Goal: Transaction & Acquisition: Purchase product/service

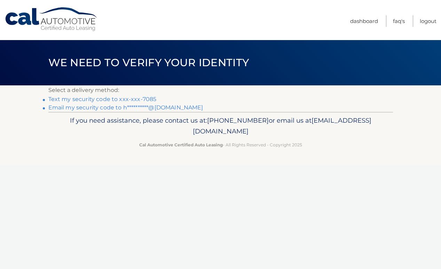
click at [117, 97] on link "Text my security code to xxx-xxx-7085" at bounding box center [102, 99] width 108 height 7
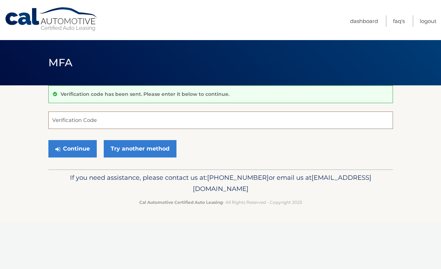
click at [95, 122] on input "Verification Code" at bounding box center [220, 119] width 345 height 17
type input "216751"
click at [73, 146] on button "Continue" at bounding box center [72, 148] width 48 height 17
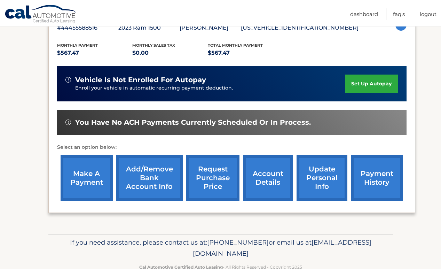
scroll to position [136, 0]
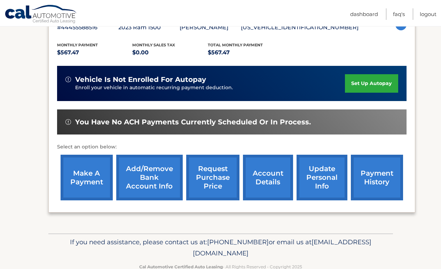
click at [270, 171] on link "account details" at bounding box center [268, 178] width 50 height 46
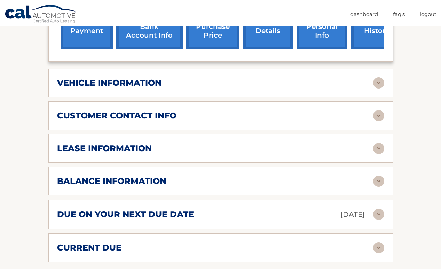
scroll to position [297, 0]
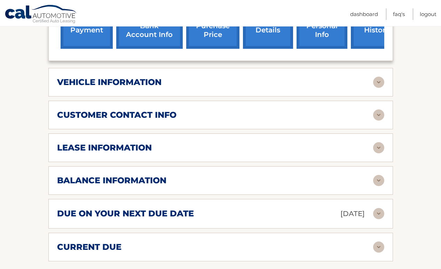
click at [375, 179] on img at bounding box center [378, 180] width 11 height 11
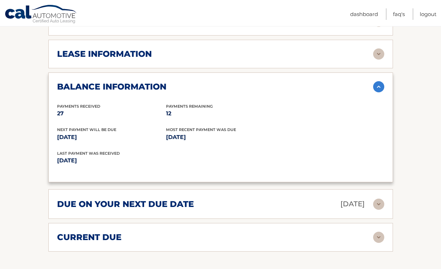
scroll to position [390, 0]
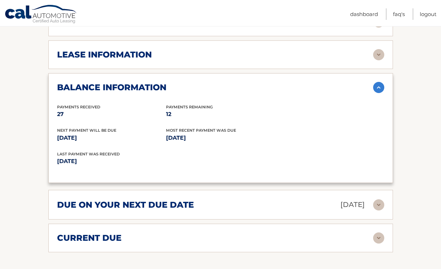
click at [198, 53] on div "lease information" at bounding box center [215, 54] width 316 height 10
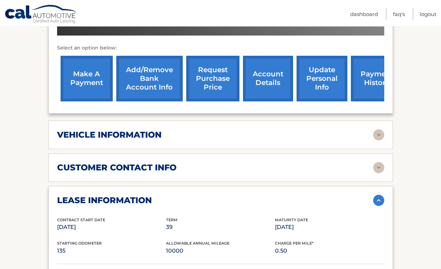
scroll to position [237, 0]
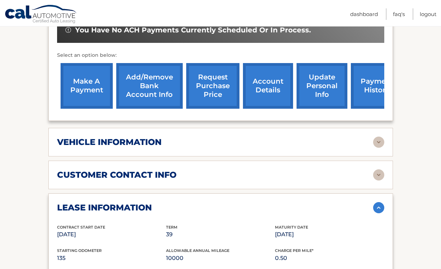
click at [302, 147] on div "vehicle information vehicle Year 2023 vehicle make Ram vehicle model 1500 vehic…" at bounding box center [220, 142] width 345 height 29
click at [373, 141] on div "vehicle information" at bounding box center [215, 142] width 316 height 10
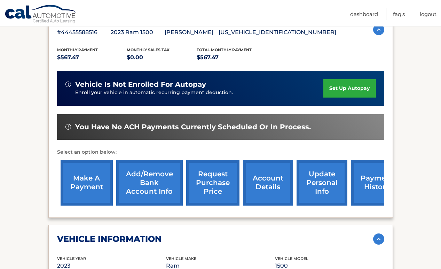
scroll to position [140, 0]
click at [91, 185] on link "make a payment" at bounding box center [87, 183] width 52 height 46
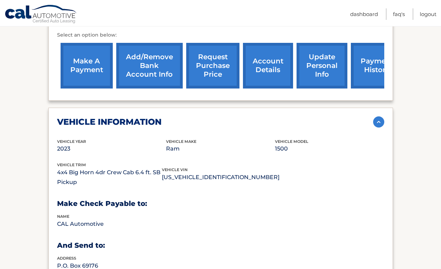
scroll to position [216, 0]
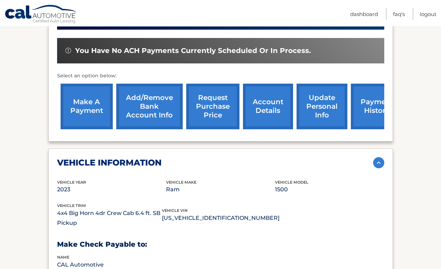
click at [379, 160] on img at bounding box center [378, 162] width 11 height 11
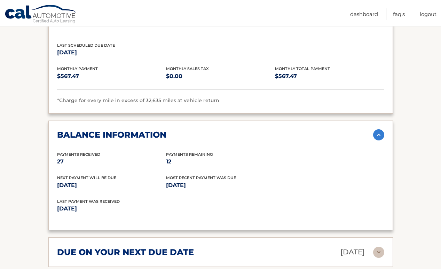
scroll to position [474, 0]
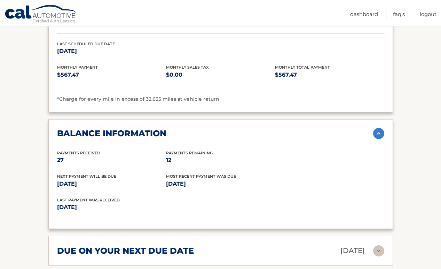
click at [381, 133] on img at bounding box center [378, 133] width 11 height 11
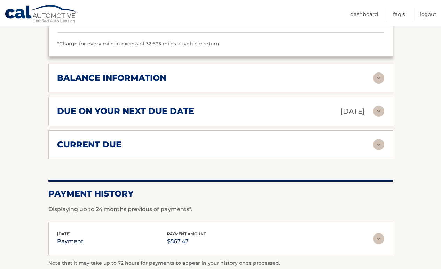
scroll to position [531, 0]
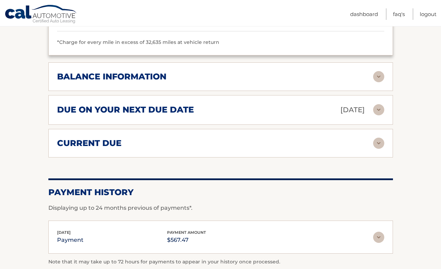
click at [379, 105] on img at bounding box center [378, 109] width 11 height 11
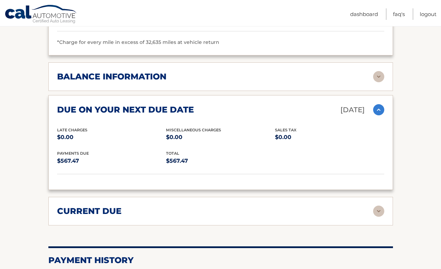
click at [379, 105] on img at bounding box center [378, 109] width 11 height 11
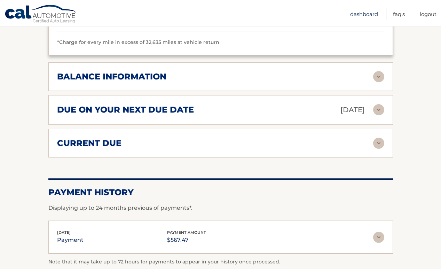
click at [359, 16] on link "Dashboard" at bounding box center [364, 13] width 28 height 11
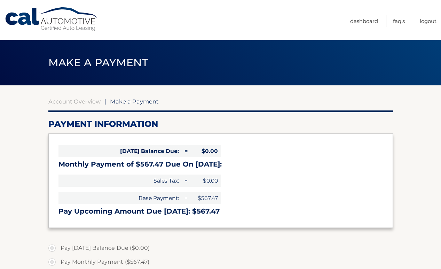
select select "YzhiYmZkZDQtOTQ3OS00MTllLTllMGUtODY1MmVmOWUxMWMw"
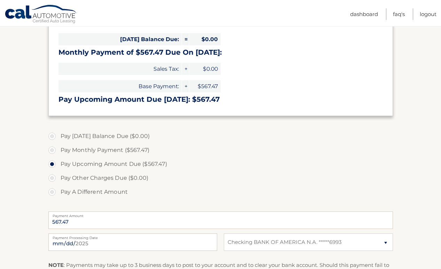
scroll to position [112, 0]
click at [51, 194] on label "Pay A Different Amount" at bounding box center [220, 192] width 345 height 14
click at [51, 194] on input "Pay A Different Amount" at bounding box center [54, 190] width 7 height 11
radio input "true"
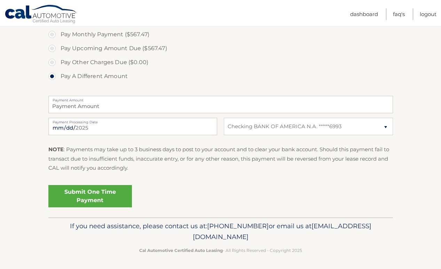
scroll to position [227, 0]
click at [385, 128] on select "Select Bank Account Checking BANK OF AMERICA N.A. *****6993" at bounding box center [308, 126] width 169 height 17
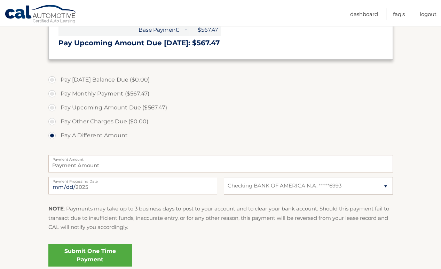
scroll to position [165, 0]
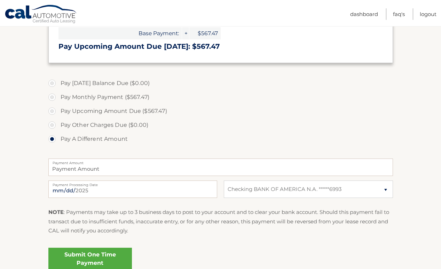
click at [420, 108] on section "Account Overview | Make a Payment Payment Information Today's Balance Due: = $0…" at bounding box center [220, 100] width 441 height 359
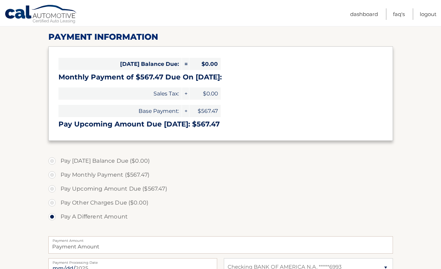
scroll to position [87, 0]
click at [420, 108] on section "Account Overview | Make a Payment Payment Information Today's Balance Due: = $0…" at bounding box center [220, 178] width 441 height 359
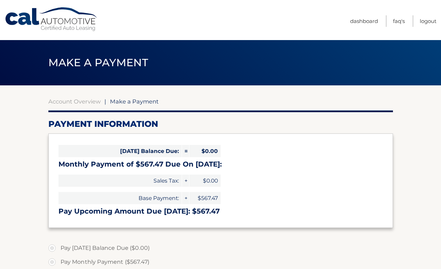
scroll to position [0, 0]
